Goal: Navigation & Orientation: Find specific page/section

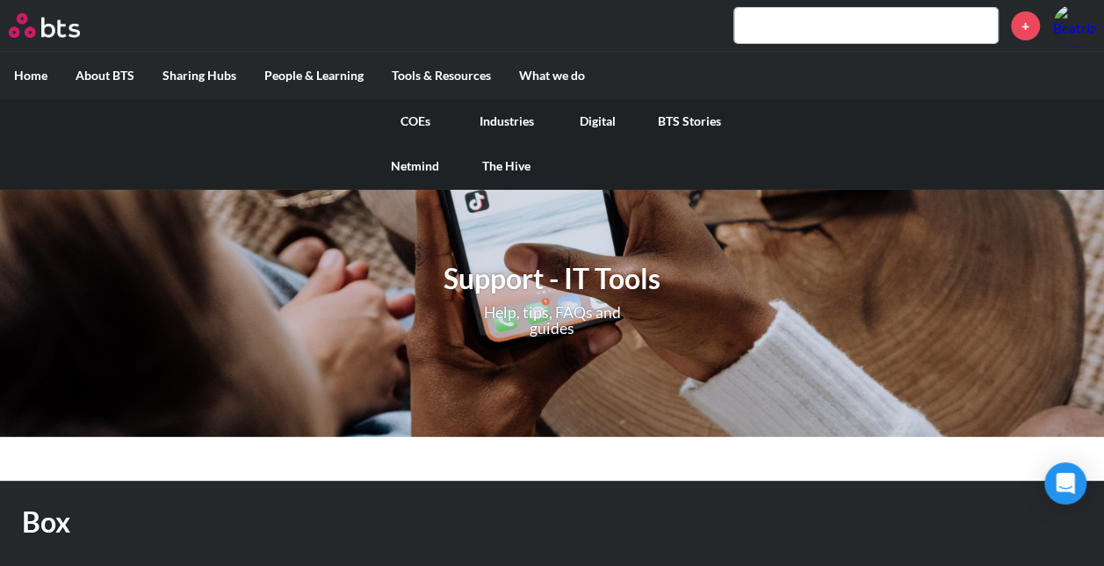
click at [419, 117] on link "COEs" at bounding box center [415, 121] width 91 height 46
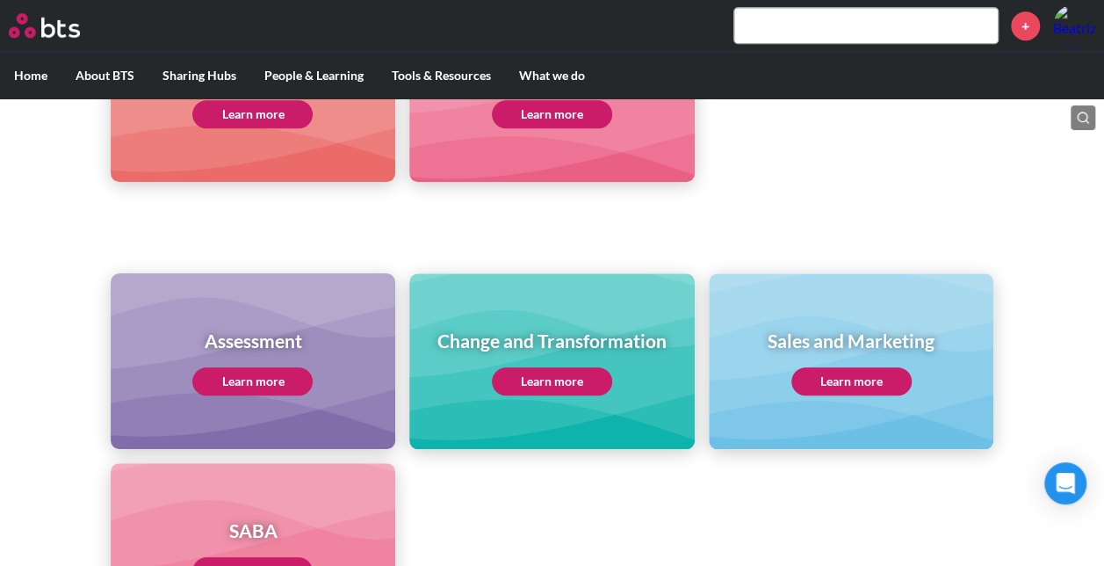
scroll to position [618, 0]
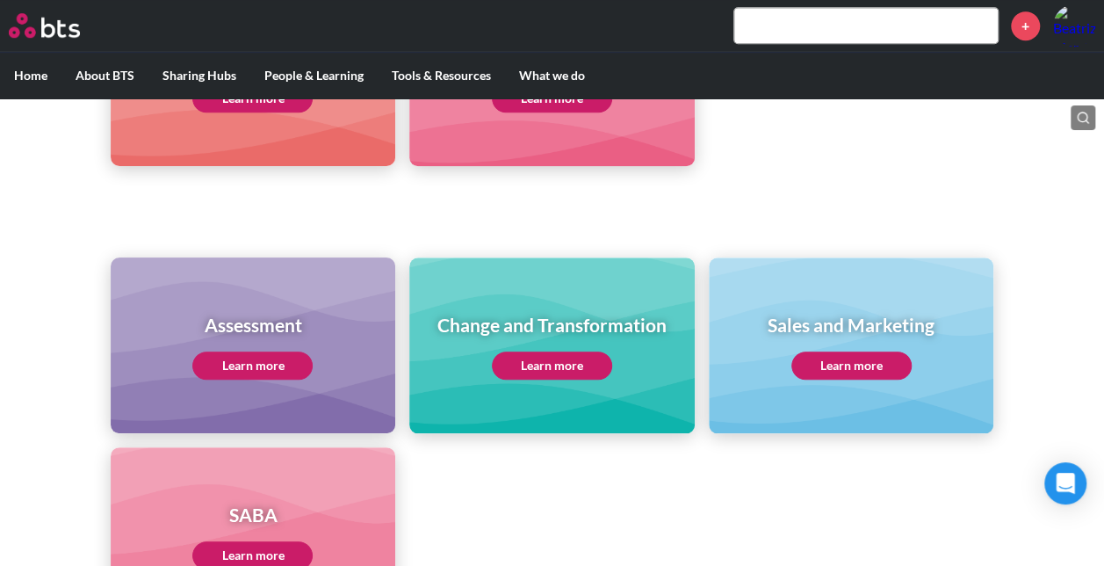
click at [871, 392] on div "Sales and Marketing Learn more" at bounding box center [851, 345] width 285 height 176
drag, startPoint x: 842, startPoint y: 402, endPoint x: 850, endPoint y: 365, distance: 37.7
click at [850, 365] on div "Sales and Marketing Learn more" at bounding box center [851, 345] width 285 height 176
drag, startPoint x: 850, startPoint y: 365, endPoint x: 848, endPoint y: 450, distance: 84.4
click at [848, 450] on ul "Assessment Learn more Change and Transformation Learn more Sales and Marketing …" at bounding box center [553, 439] width 884 height 365
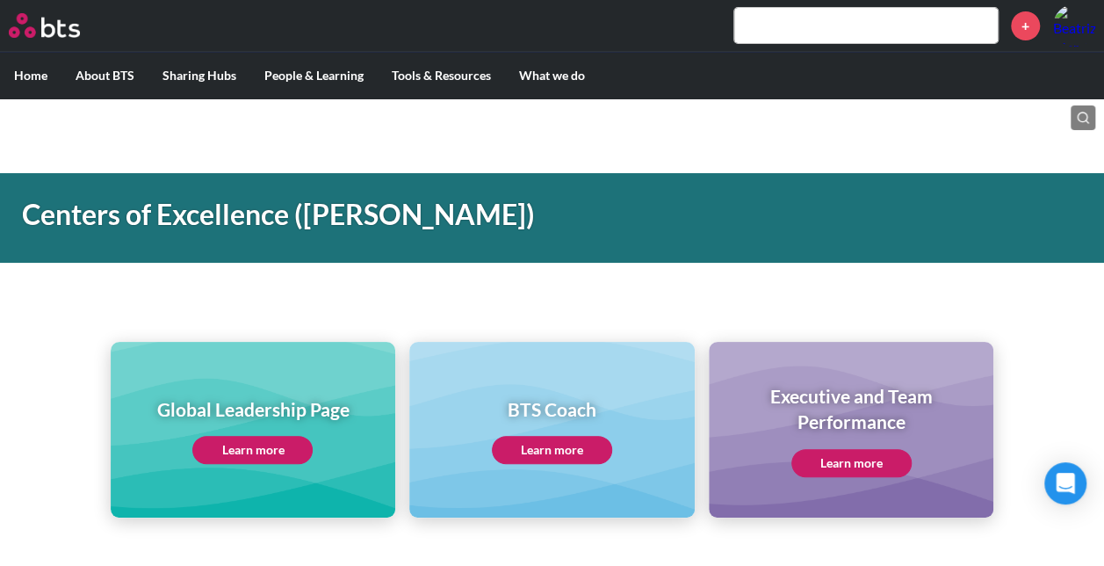
scroll to position [106, 0]
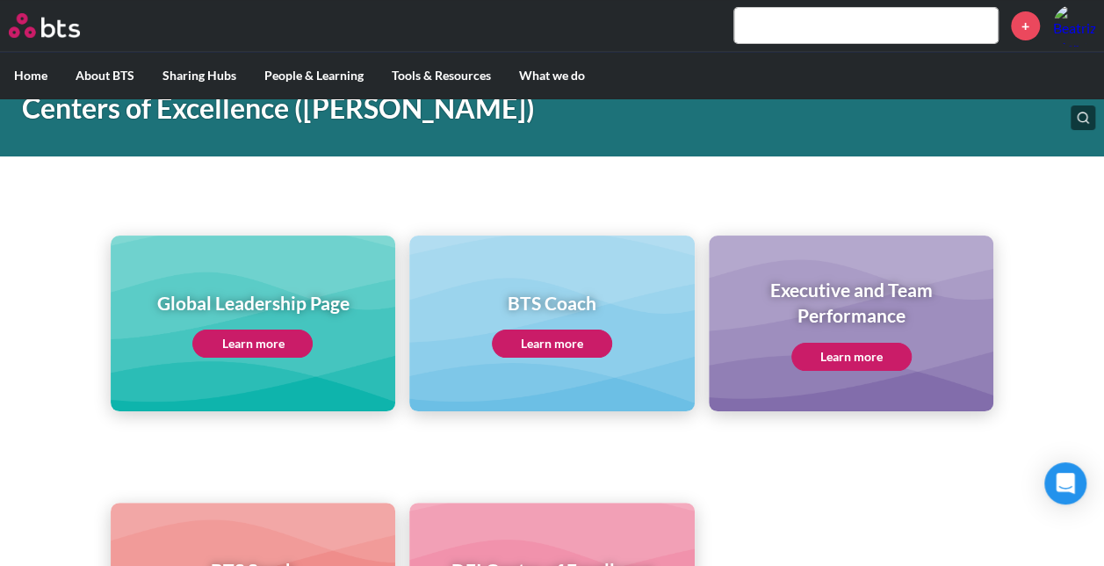
click at [223, 341] on link "Learn more" at bounding box center [252, 343] width 120 height 28
